Goal: Transaction & Acquisition: Purchase product/service

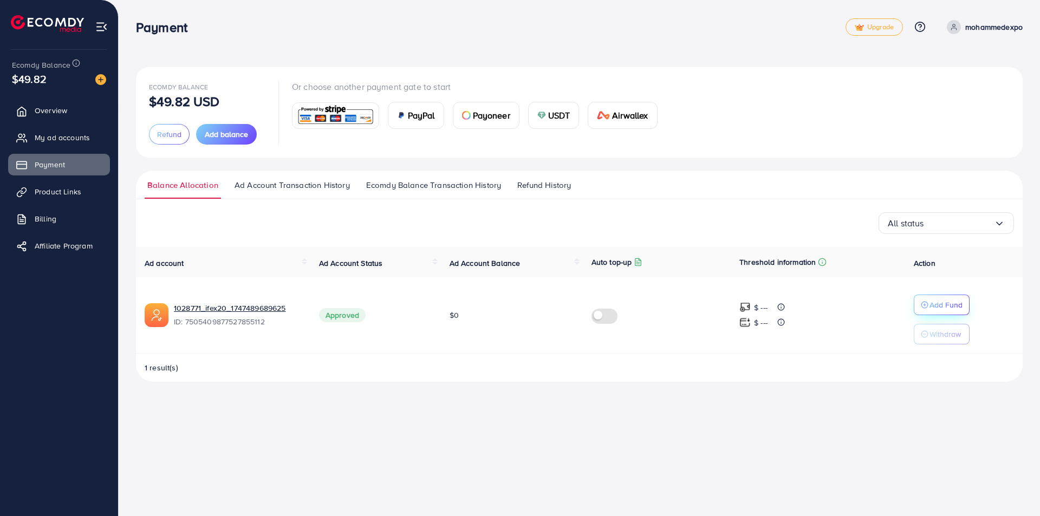
click at [964, 308] on button "Add Fund" at bounding box center [942, 305] width 56 height 21
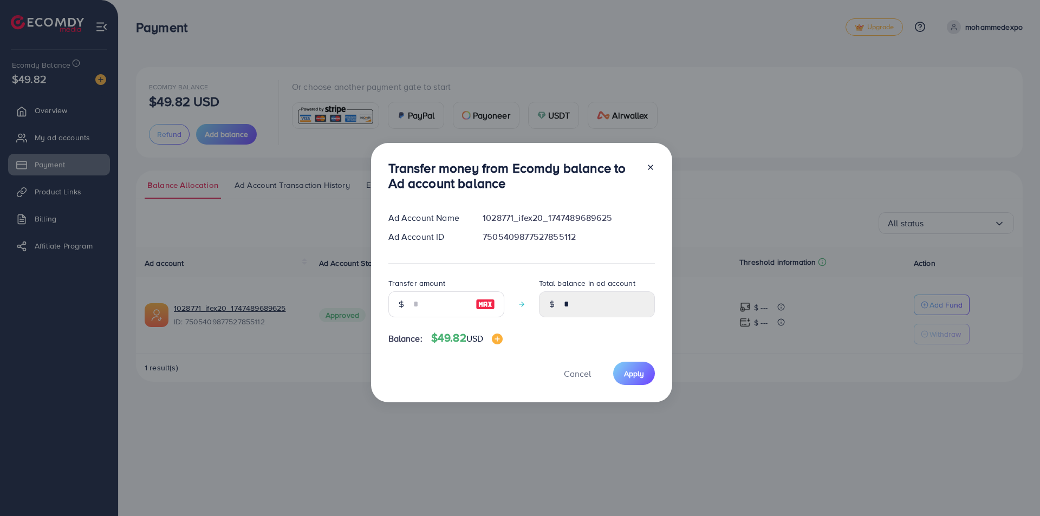
drag, startPoint x: 652, startPoint y: 168, endPoint x: 620, endPoint y: 164, distance: 32.9
click at [649, 167] on icon at bounding box center [650, 167] width 9 height 9
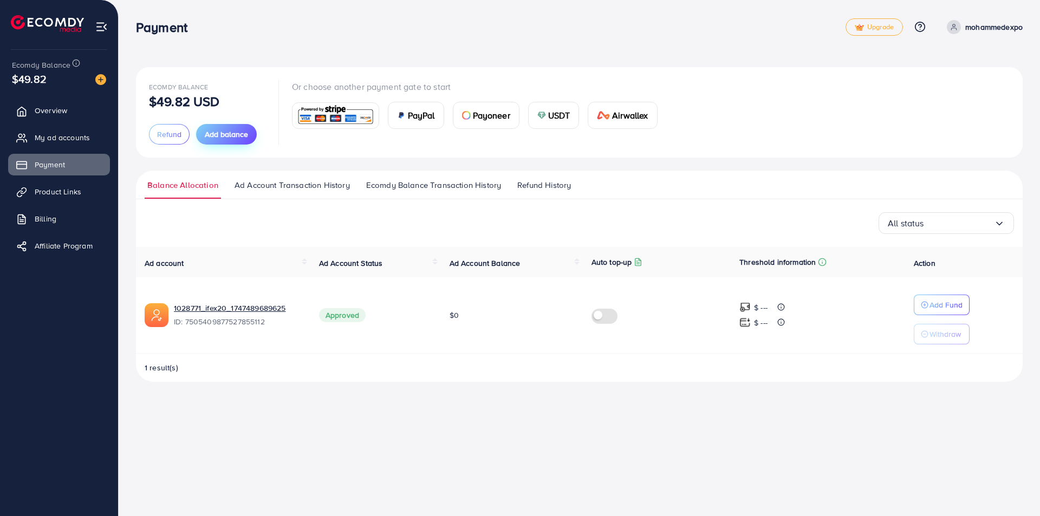
click at [224, 133] on span "Add balance" at bounding box center [226, 134] width 43 height 11
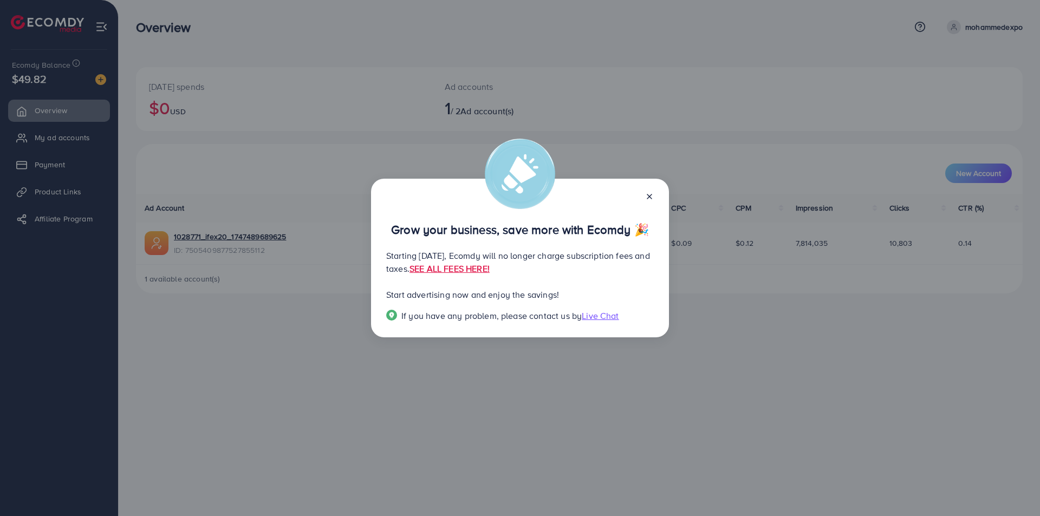
click at [649, 192] on icon at bounding box center [649, 196] width 9 height 9
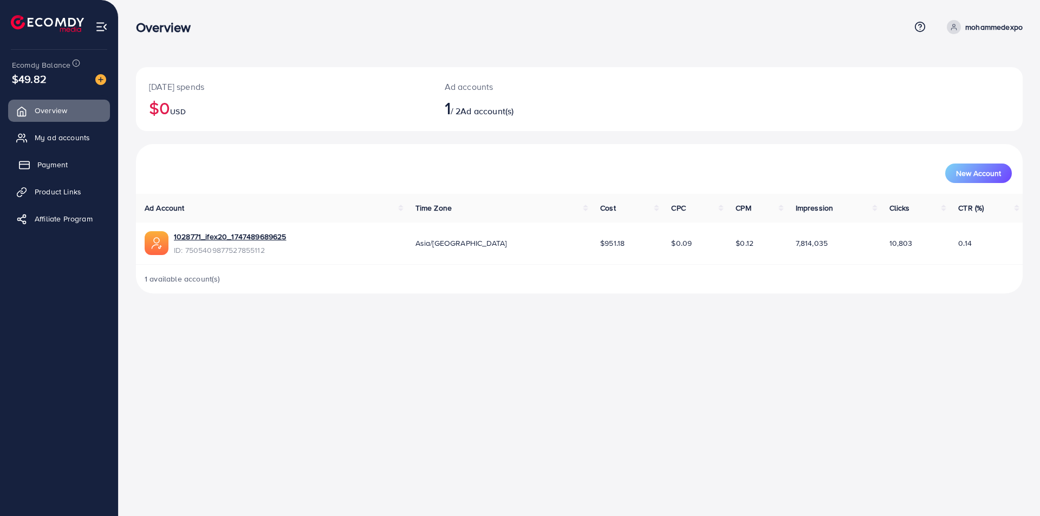
click at [50, 166] on span "Payment" at bounding box center [52, 164] width 30 height 11
click at [43, 157] on link "Payment" at bounding box center [59, 165] width 102 height 22
click at [76, 164] on link "Payment" at bounding box center [59, 165] width 102 height 22
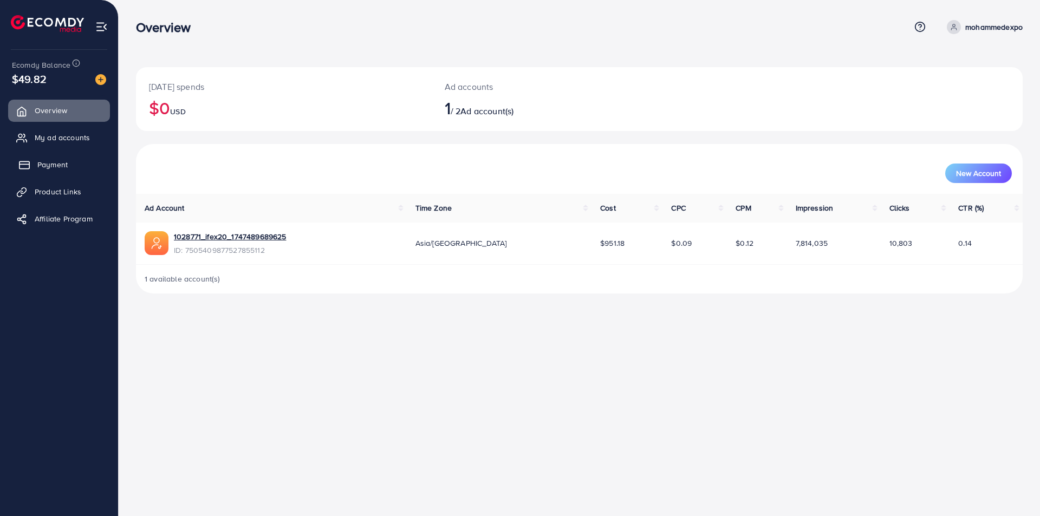
click at [76, 164] on link "Payment" at bounding box center [59, 165] width 102 height 22
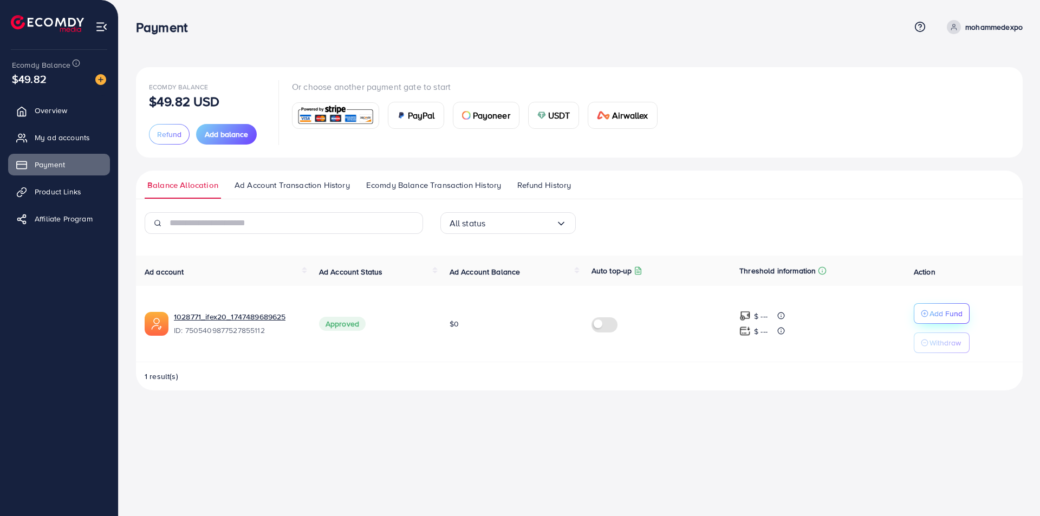
click at [923, 320] on div "Add Fund" at bounding box center [942, 313] width 42 height 13
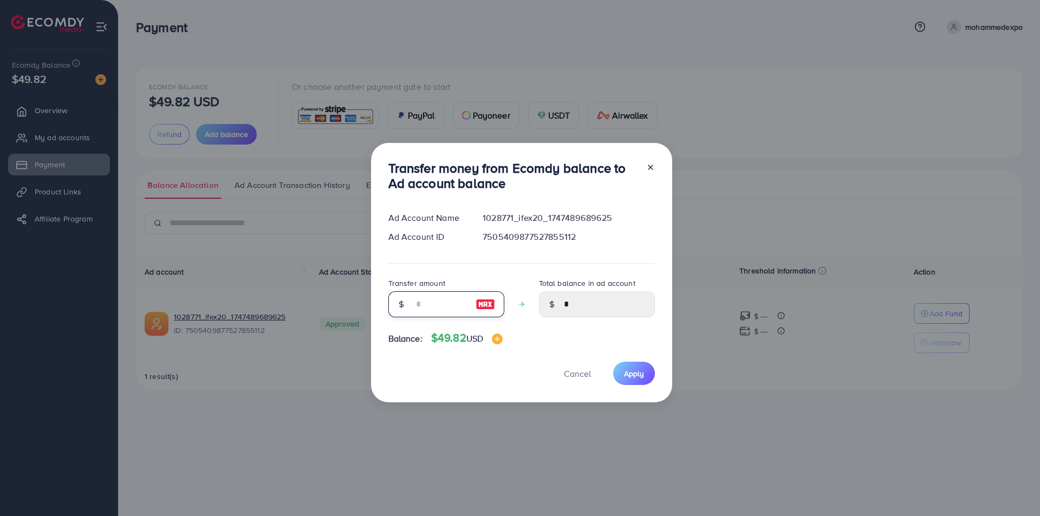
click at [440, 304] on input "number" at bounding box center [440, 304] width 54 height 26
type input "*"
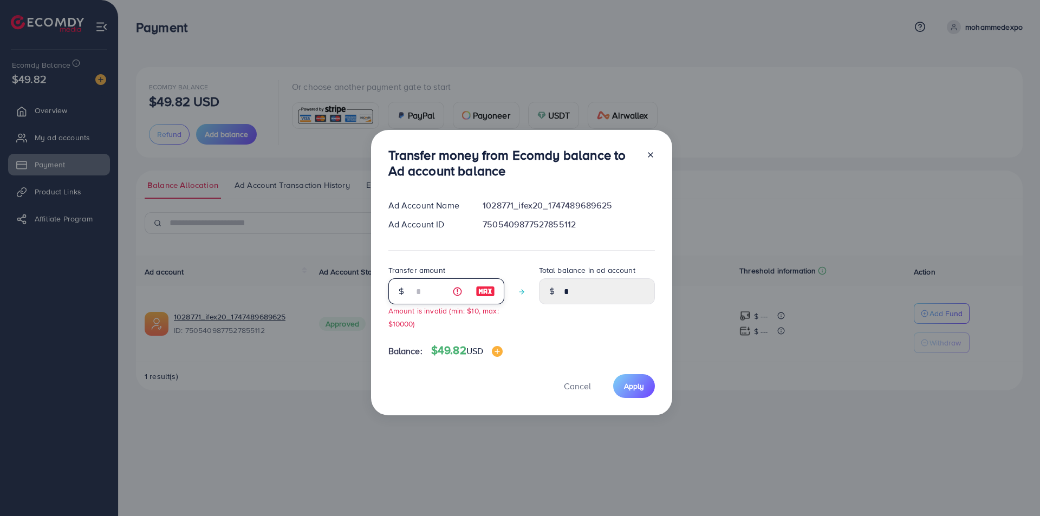
type input "****"
type input "**"
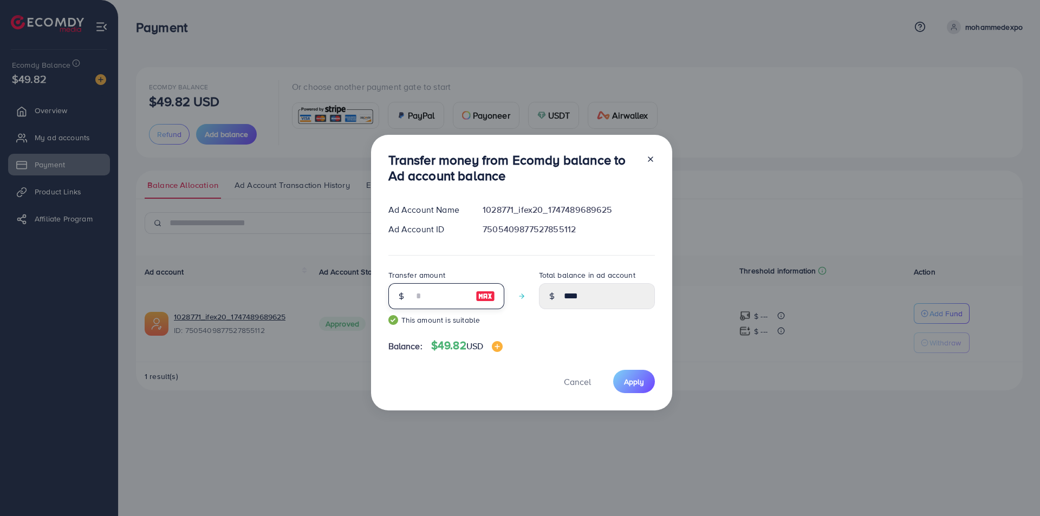
type input "*****"
type input "**"
drag, startPoint x: 634, startPoint y: 216, endPoint x: 631, endPoint y: 249, distance: 33.7
click at [633, 216] on div "1028771_ifex20_1747489689625" at bounding box center [568, 210] width 189 height 12
drag, startPoint x: 632, startPoint y: 388, endPoint x: 641, endPoint y: 380, distance: 12.6
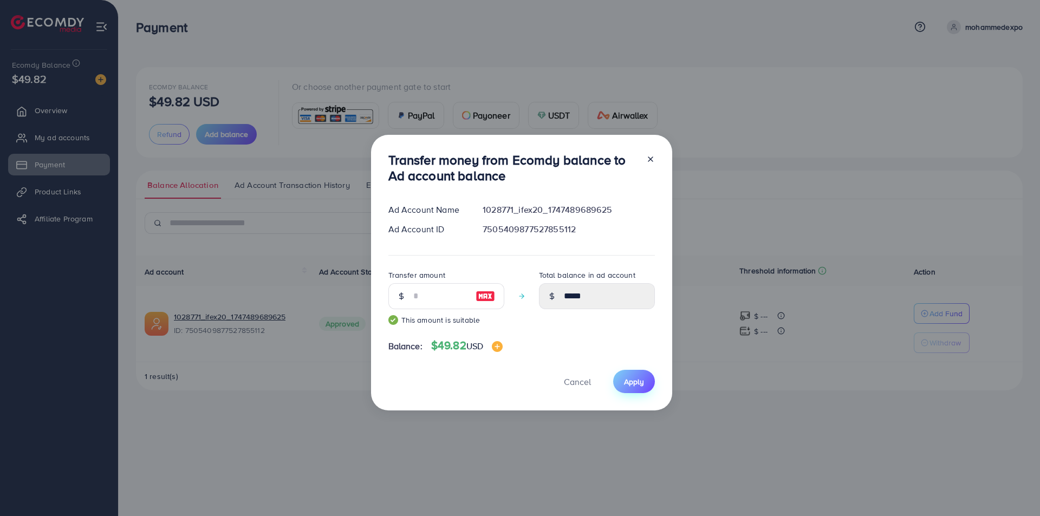
click at [641, 380] on button "Apply" at bounding box center [634, 381] width 42 height 23
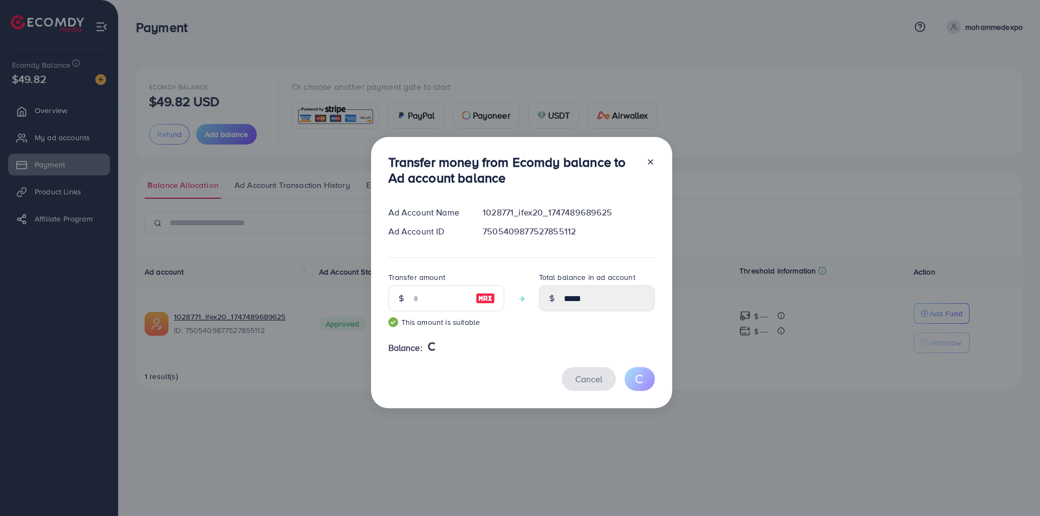
type input "*"
